Goal: Check status: Check status

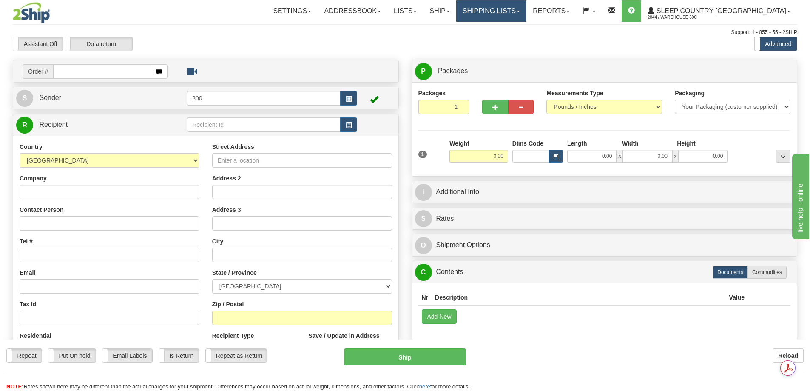
click at [526, 14] on link "Shipping lists" at bounding box center [491, 10] width 70 height 21
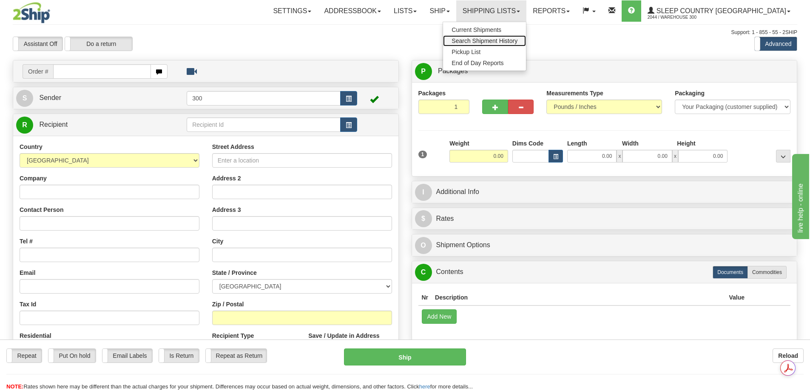
click at [517, 41] on span "Search Shipment History" at bounding box center [484, 40] width 66 height 7
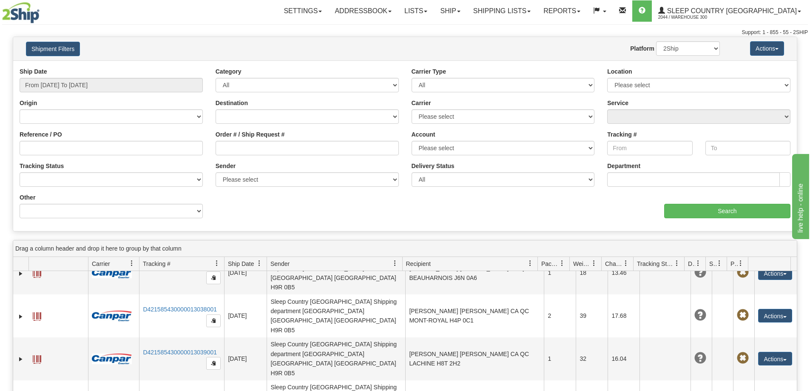
scroll to position [425, 0]
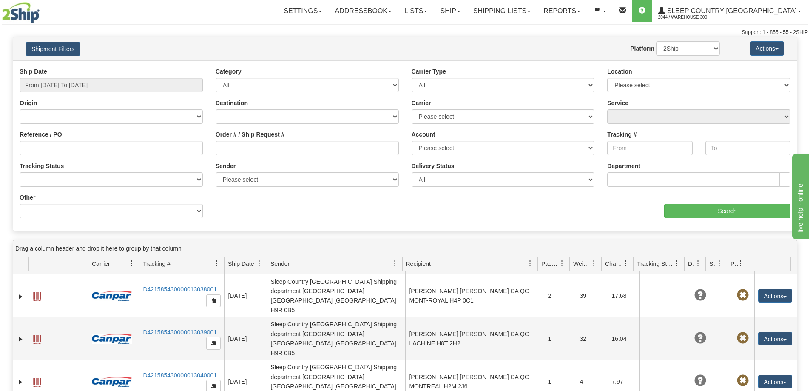
click at [529, 264] on span at bounding box center [530, 263] width 7 height 7
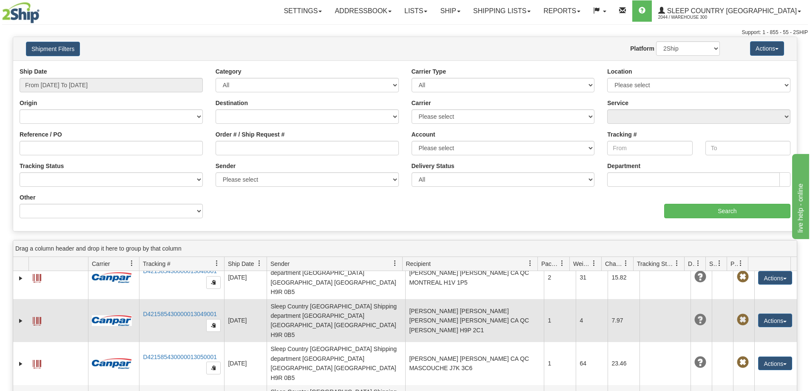
scroll to position [893, 0]
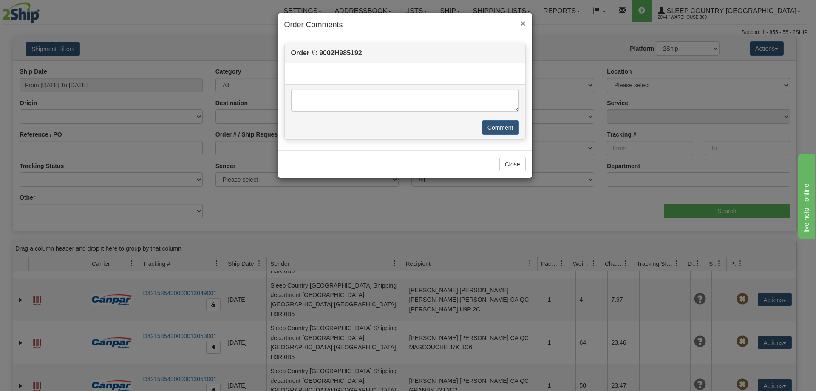
click at [524, 23] on span "×" at bounding box center [522, 23] width 5 height 10
